Goal: Check status: Check status

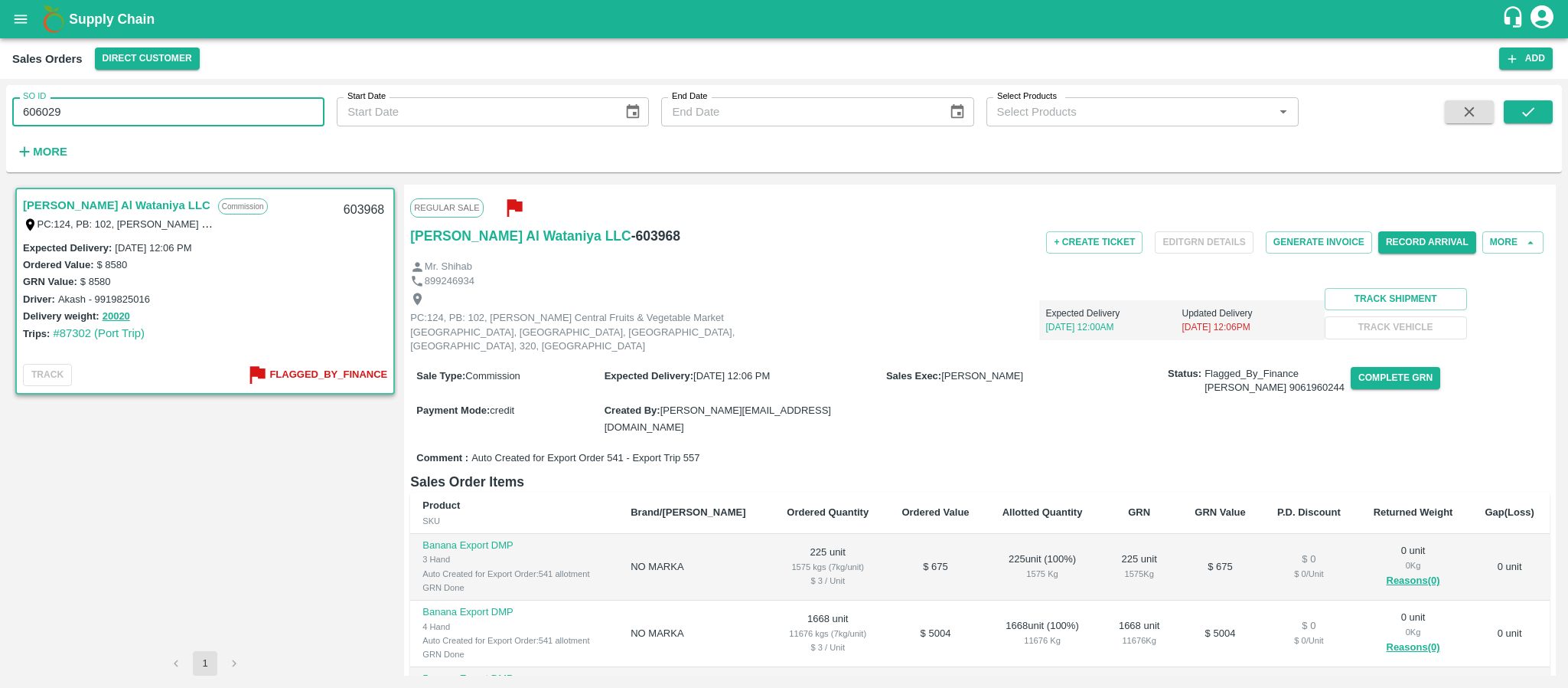
scroll to position [232, 0]
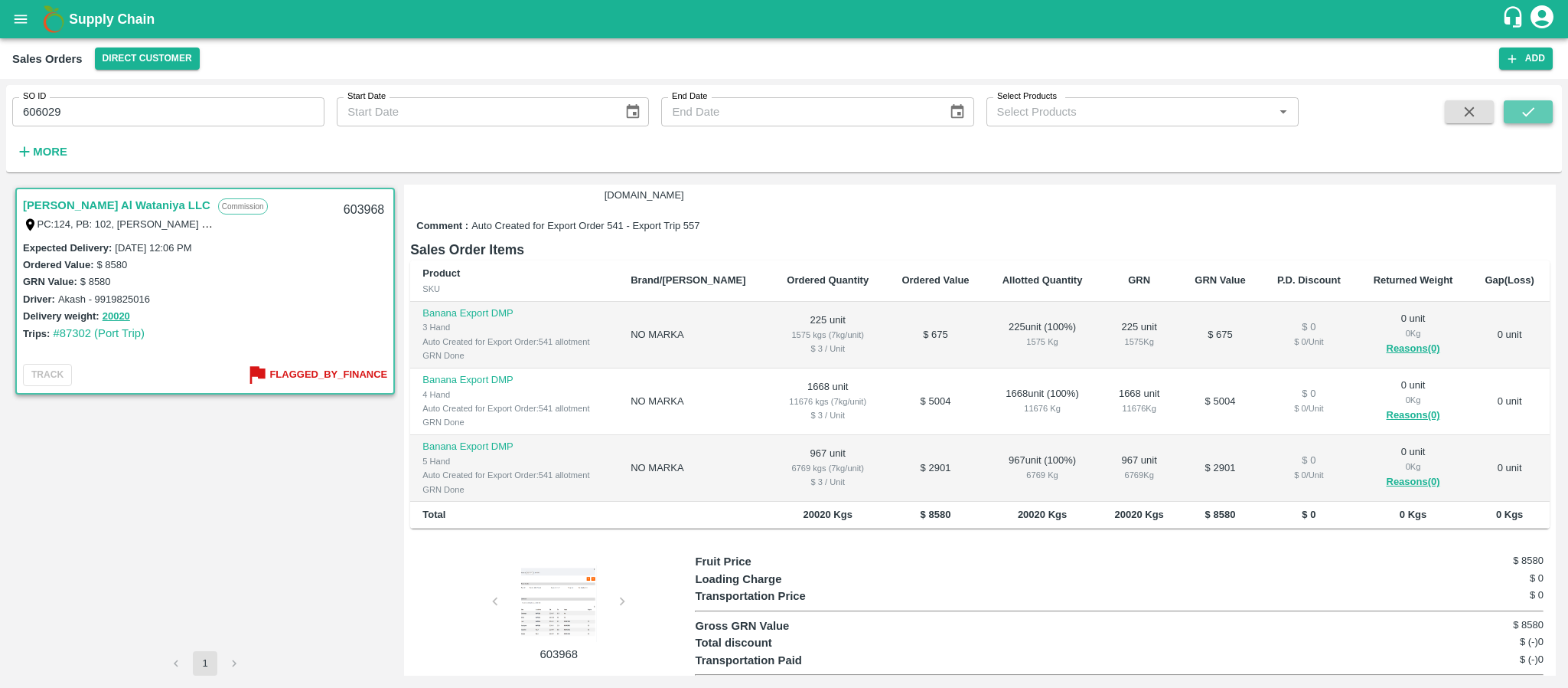
click at [1536, 115] on icon "submit" at bounding box center [1527, 111] width 17 height 17
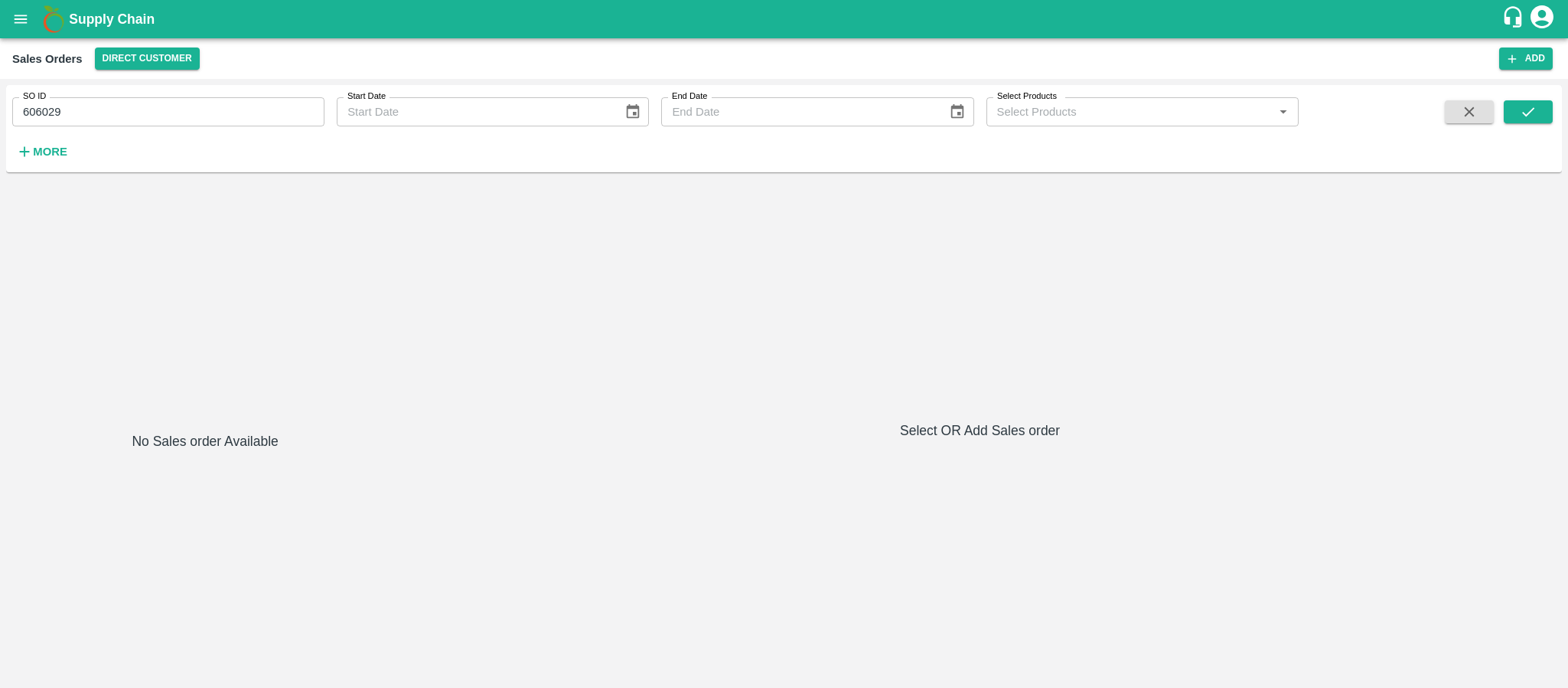
click at [161, 113] on input "606029" at bounding box center [168, 111] width 312 height 29
paste input "text"
type input "604676"
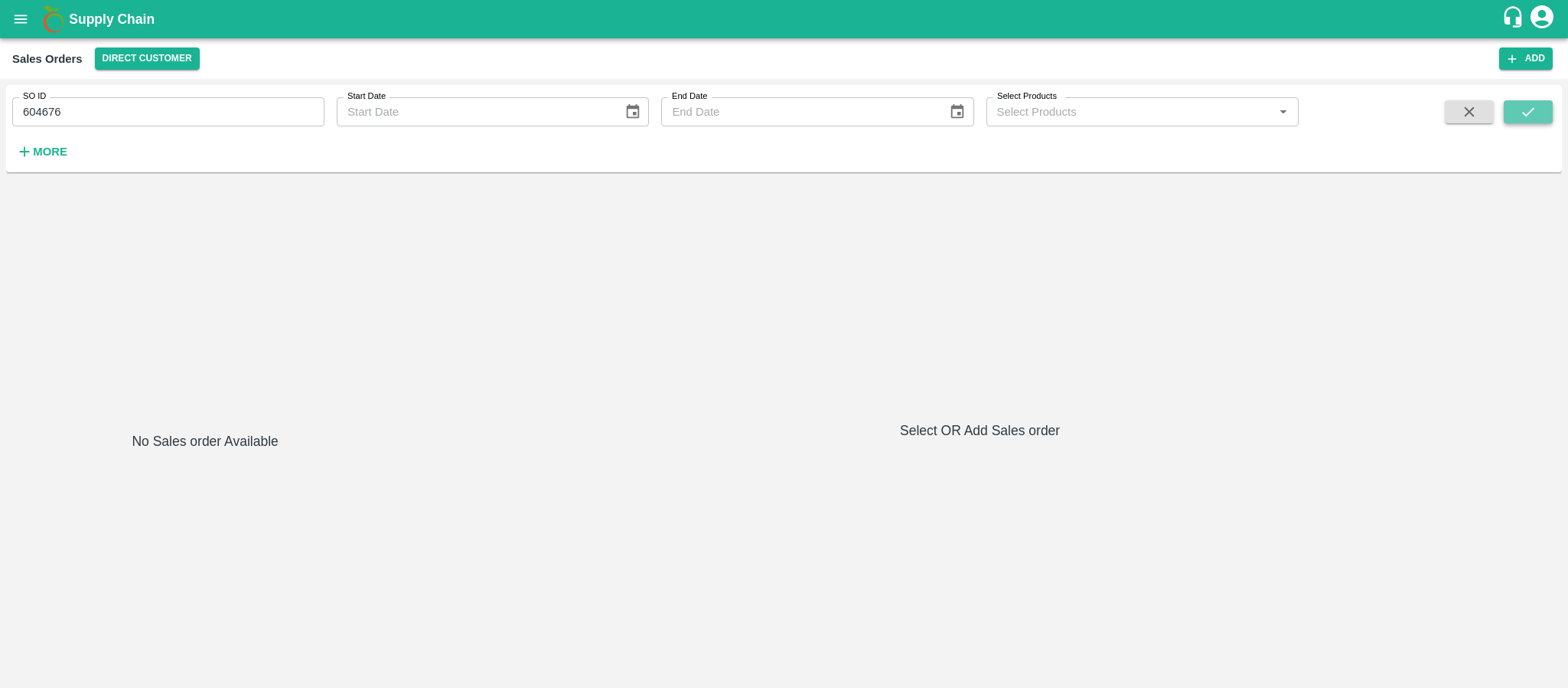
click at [1520, 119] on icon "submit" at bounding box center [1527, 111] width 17 height 17
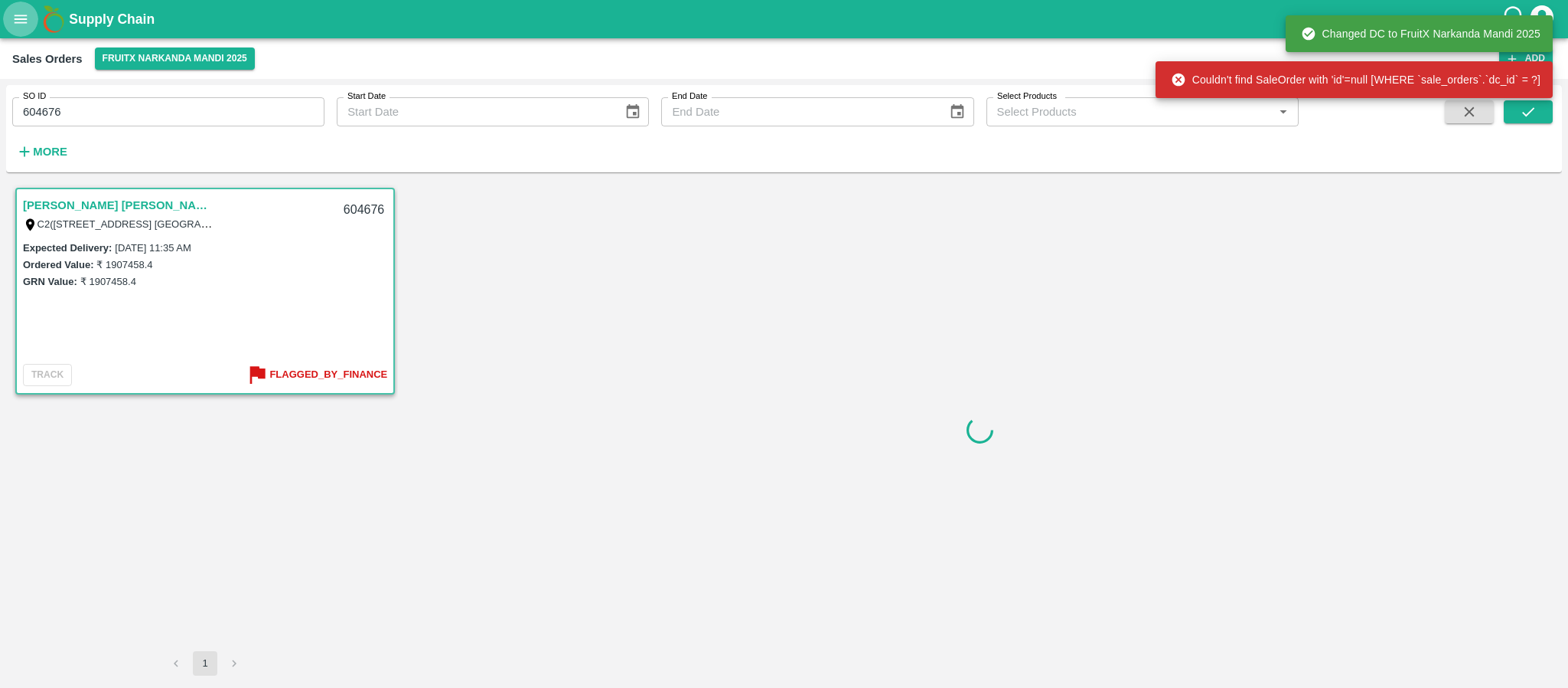
click at [21, 11] on icon "open drawer" at bounding box center [20, 19] width 17 height 17
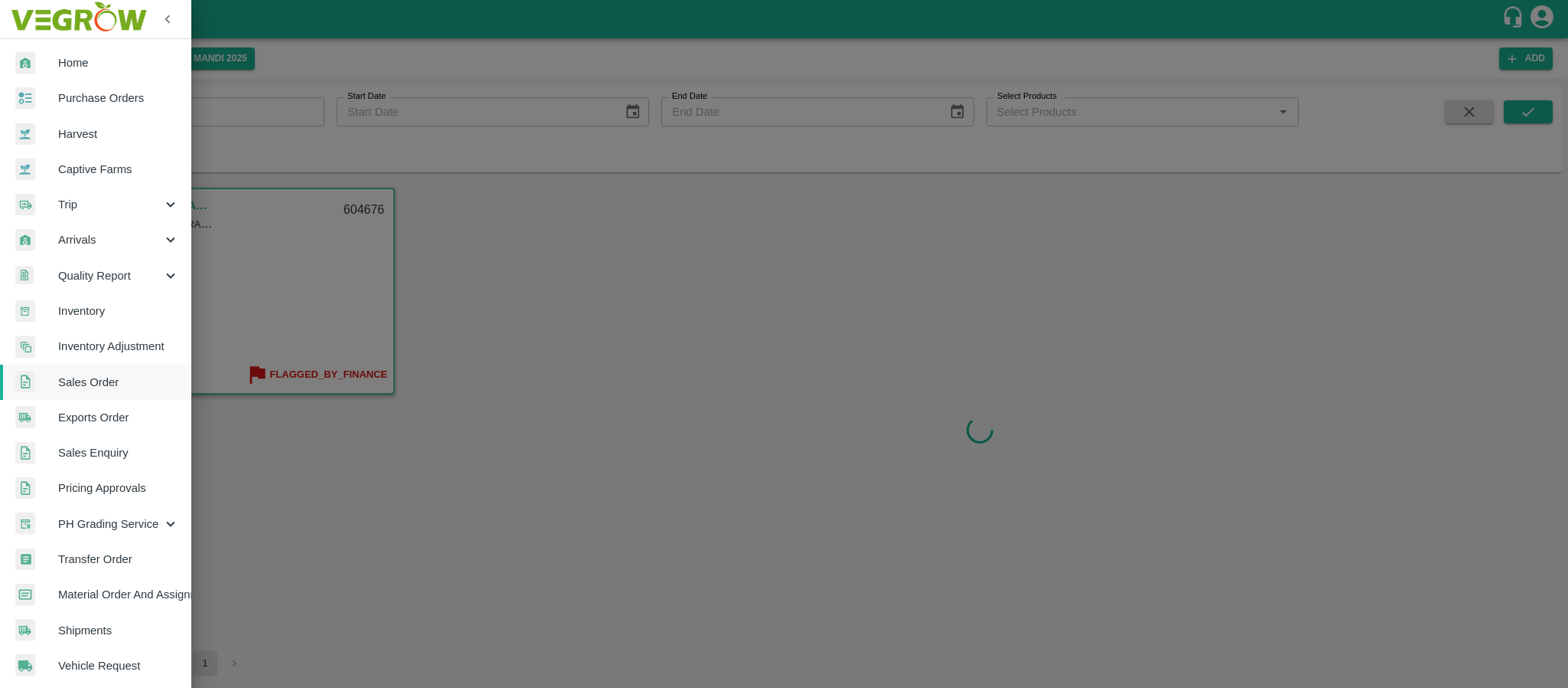
click at [92, 393] on link "Sales Order" at bounding box center [95, 382] width 192 height 35
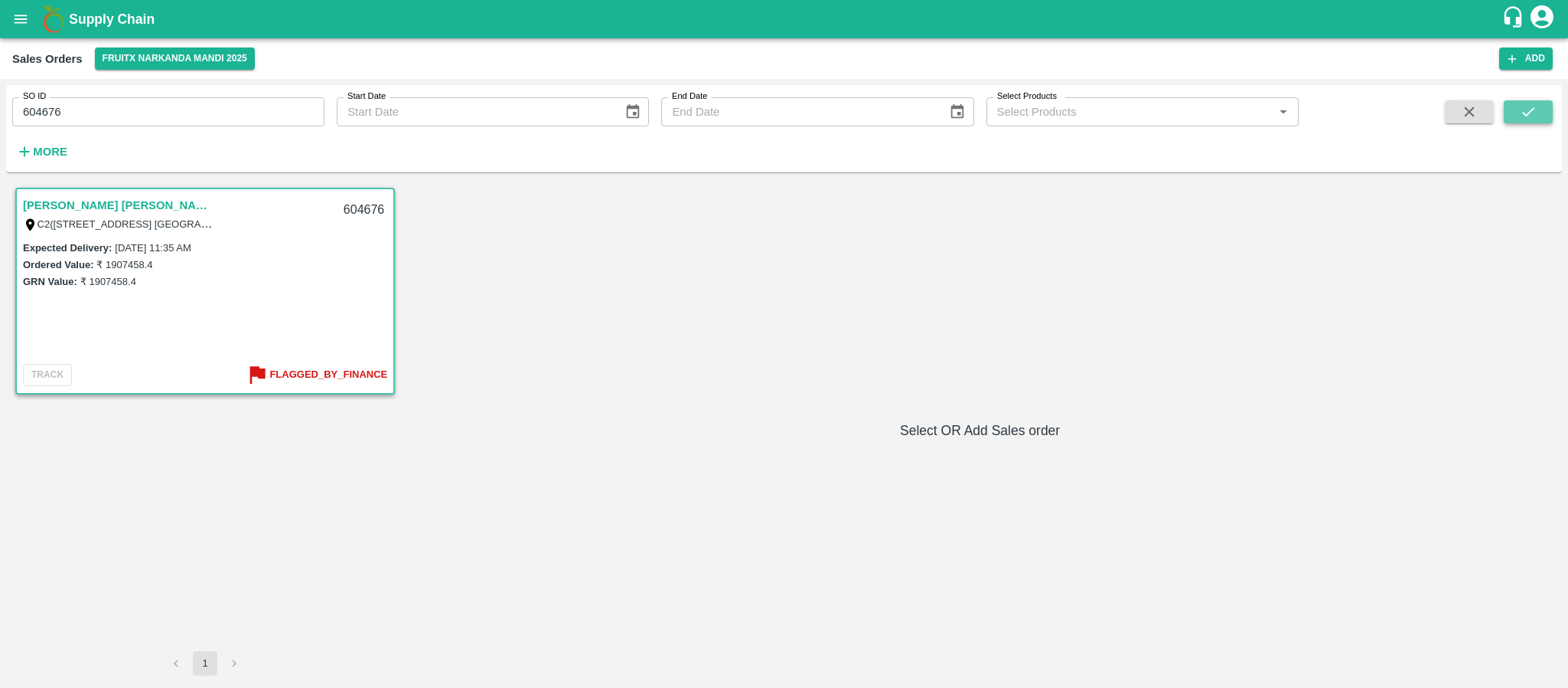
click at [1529, 122] on button "submit" at bounding box center [1527, 111] width 49 height 23
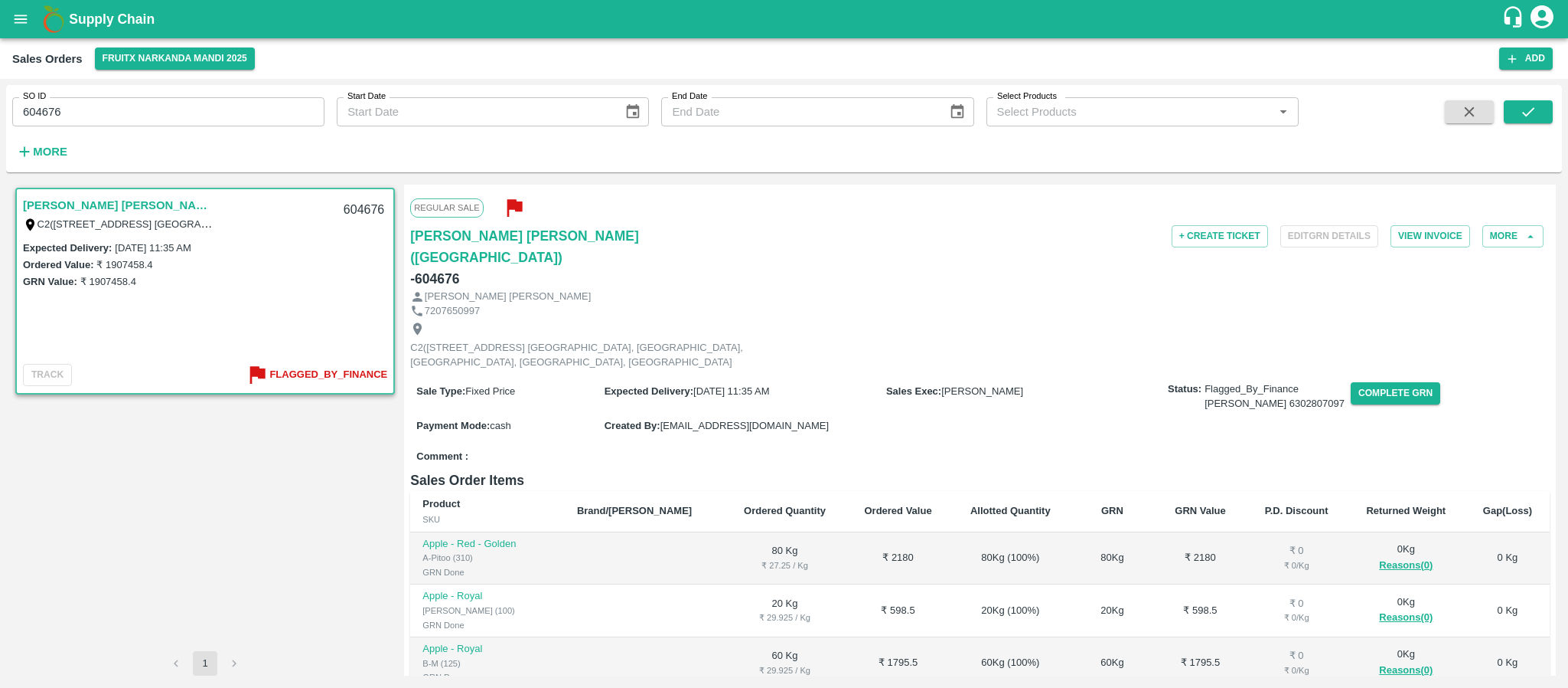
scroll to position [258, 0]
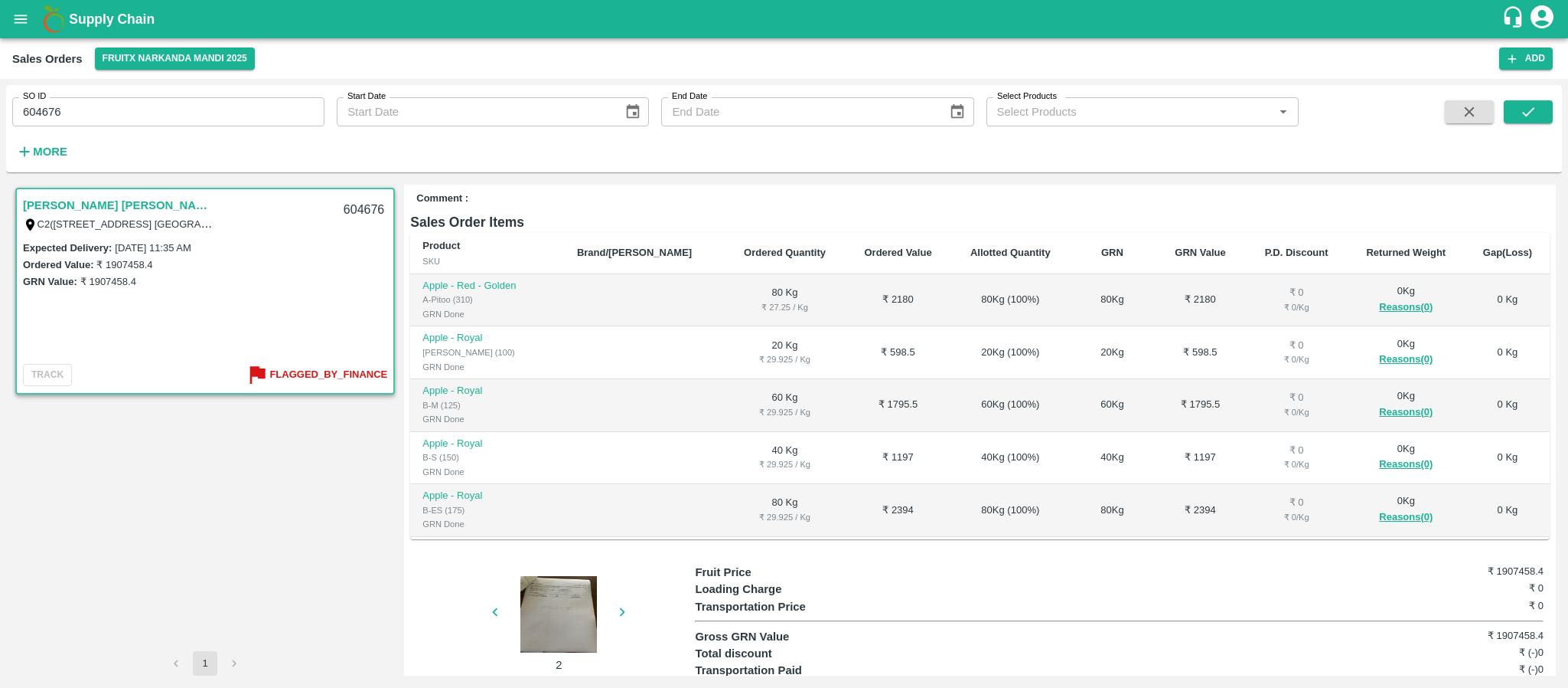
click at [578, 576] on div at bounding box center [558, 613] width 115 height 77
